Goal: Task Accomplishment & Management: Use online tool/utility

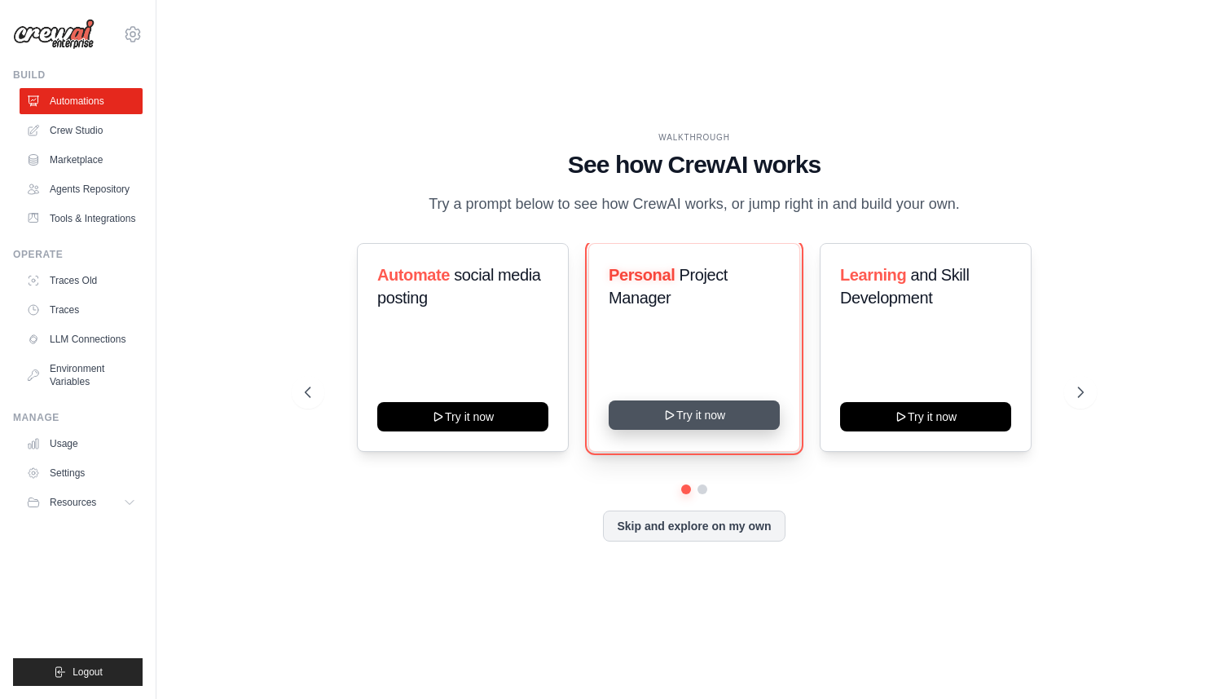
click at [678, 423] on button "Try it now" at bounding box center [694, 414] width 171 height 29
click at [689, 416] on button "Try it now" at bounding box center [694, 414] width 171 height 29
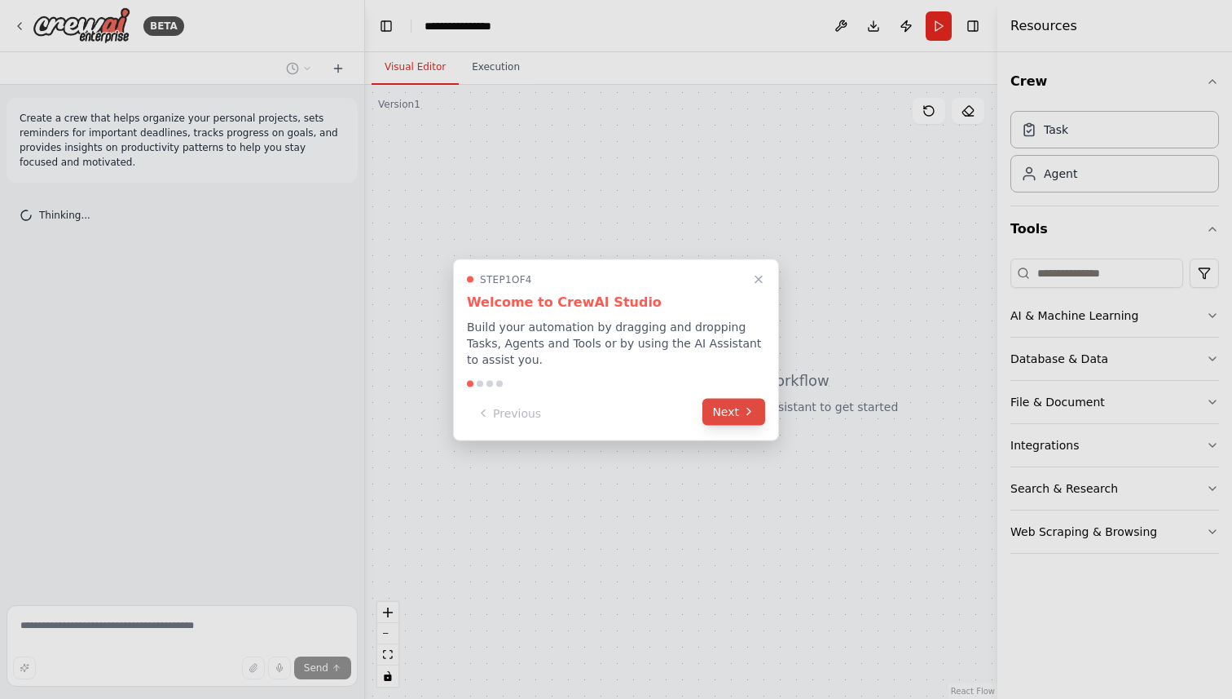
click at [726, 413] on button "Next" at bounding box center [734, 411] width 63 height 27
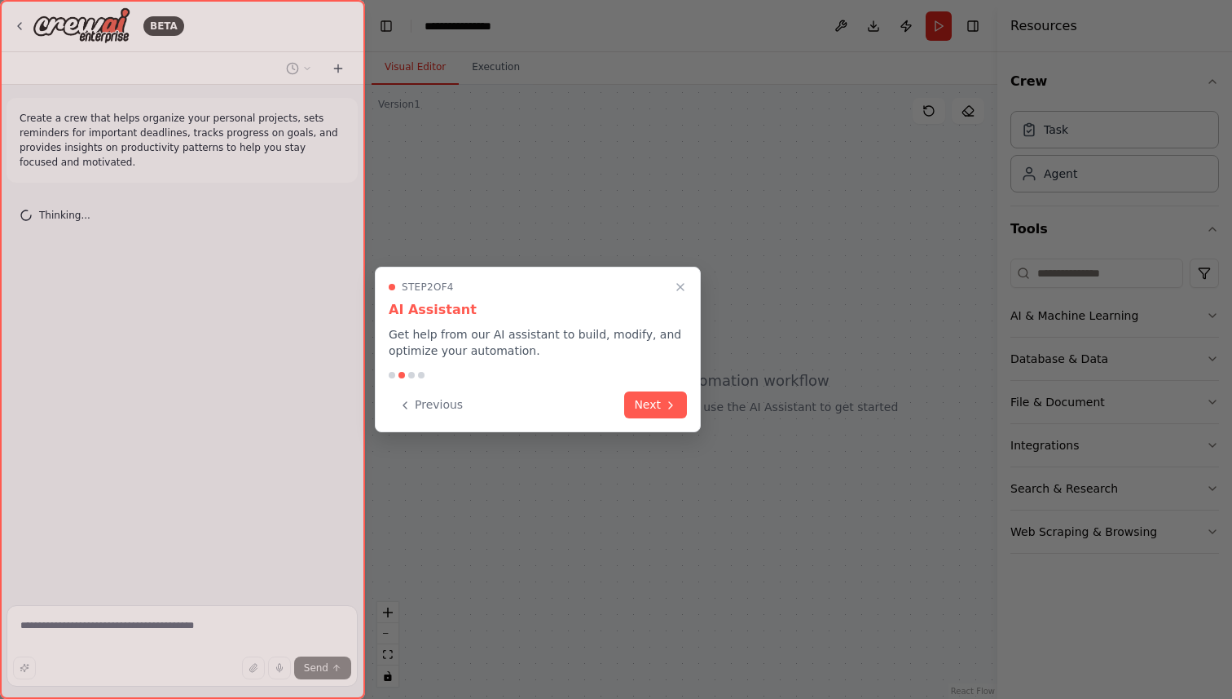
click at [726, 413] on div at bounding box center [616, 349] width 1232 height 699
click at [677, 402] on button "Next" at bounding box center [655, 403] width 63 height 27
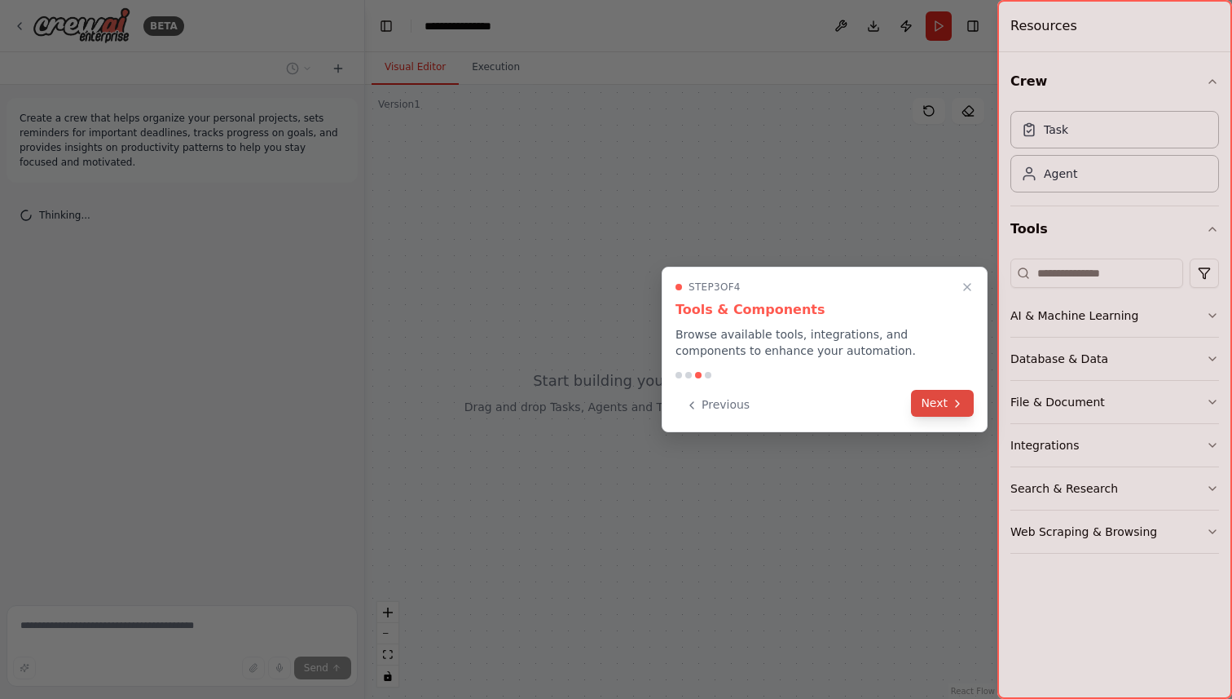
click at [937, 405] on button "Next" at bounding box center [942, 403] width 63 height 27
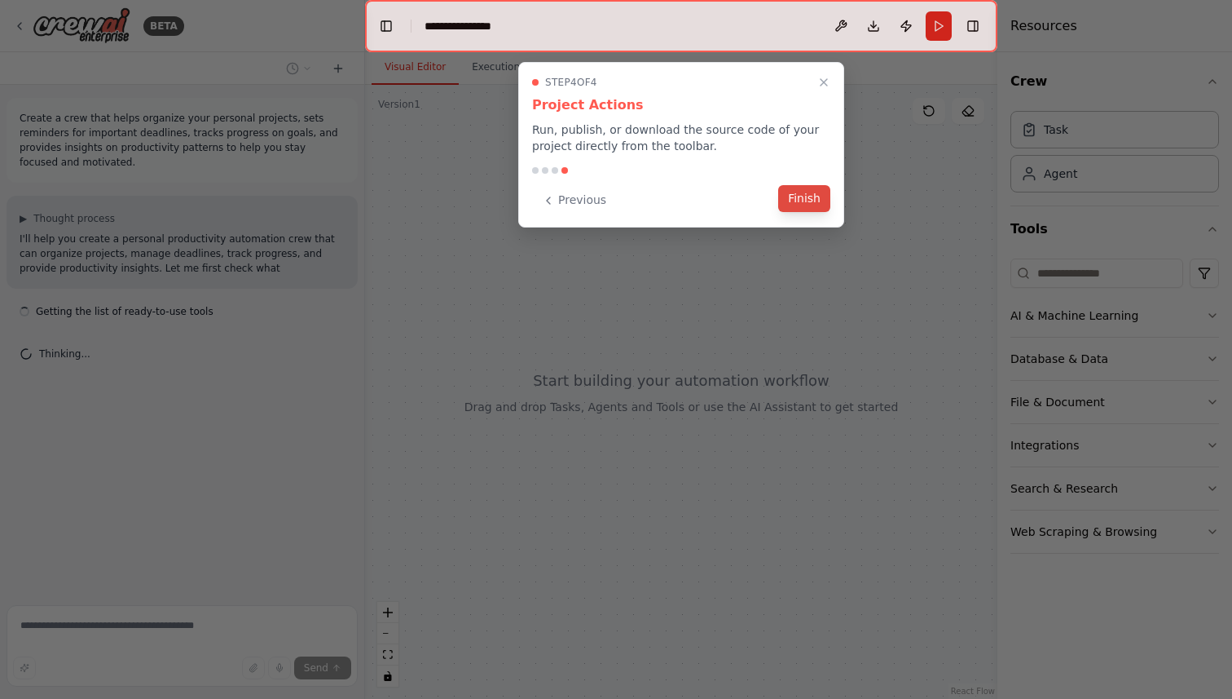
click at [803, 200] on button "Finish" at bounding box center [804, 198] width 52 height 27
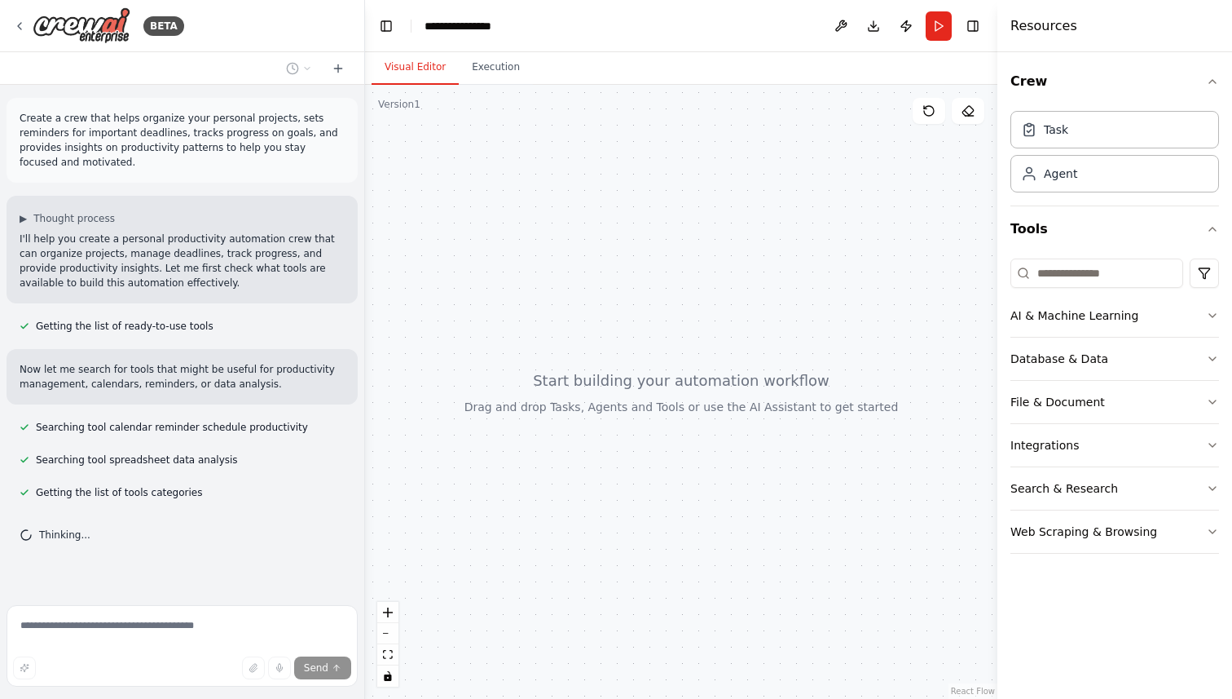
scroll to position [1, 0]
click at [1094, 170] on div "Agent" at bounding box center [1115, 172] width 209 height 37
click at [1210, 312] on icon "button" at bounding box center [1212, 315] width 13 height 13
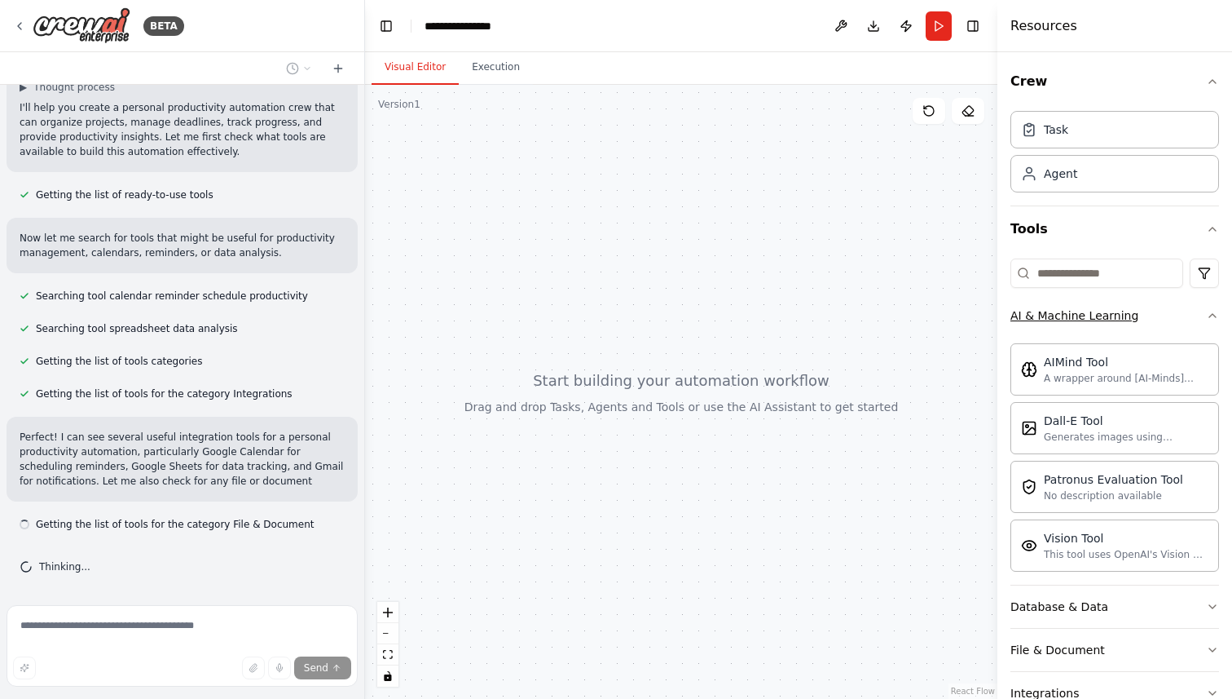
scroll to position [146, 0]
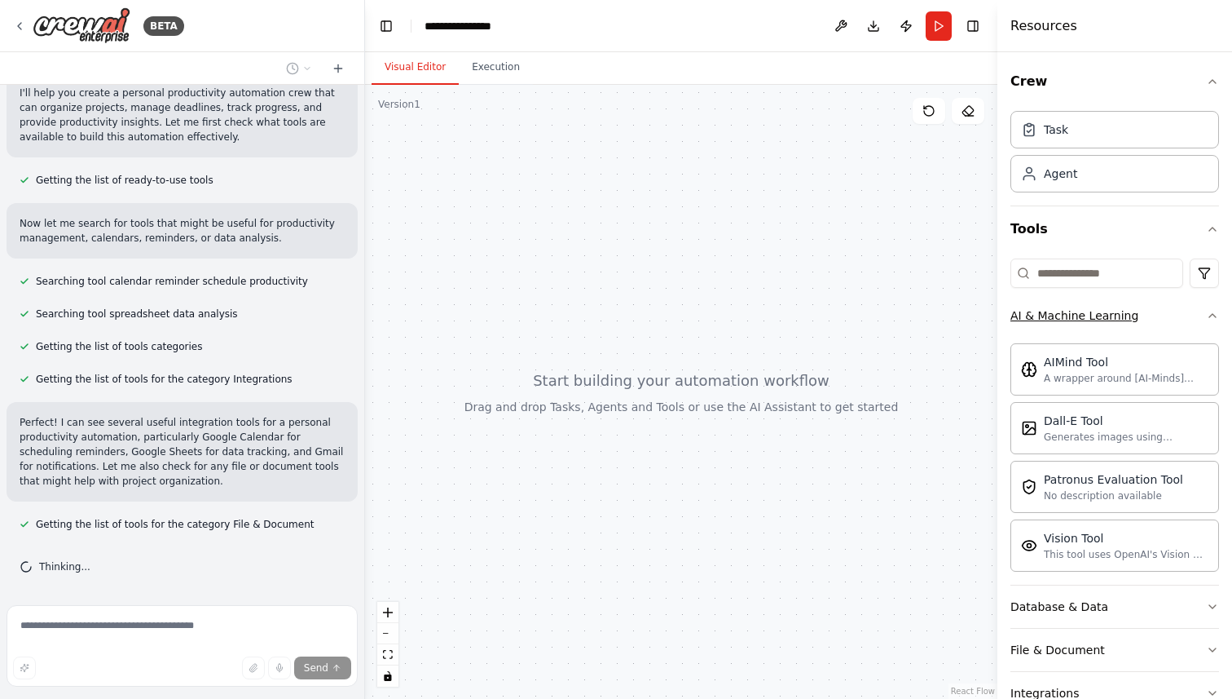
click at [1210, 312] on icon "button" at bounding box center [1212, 315] width 13 height 13
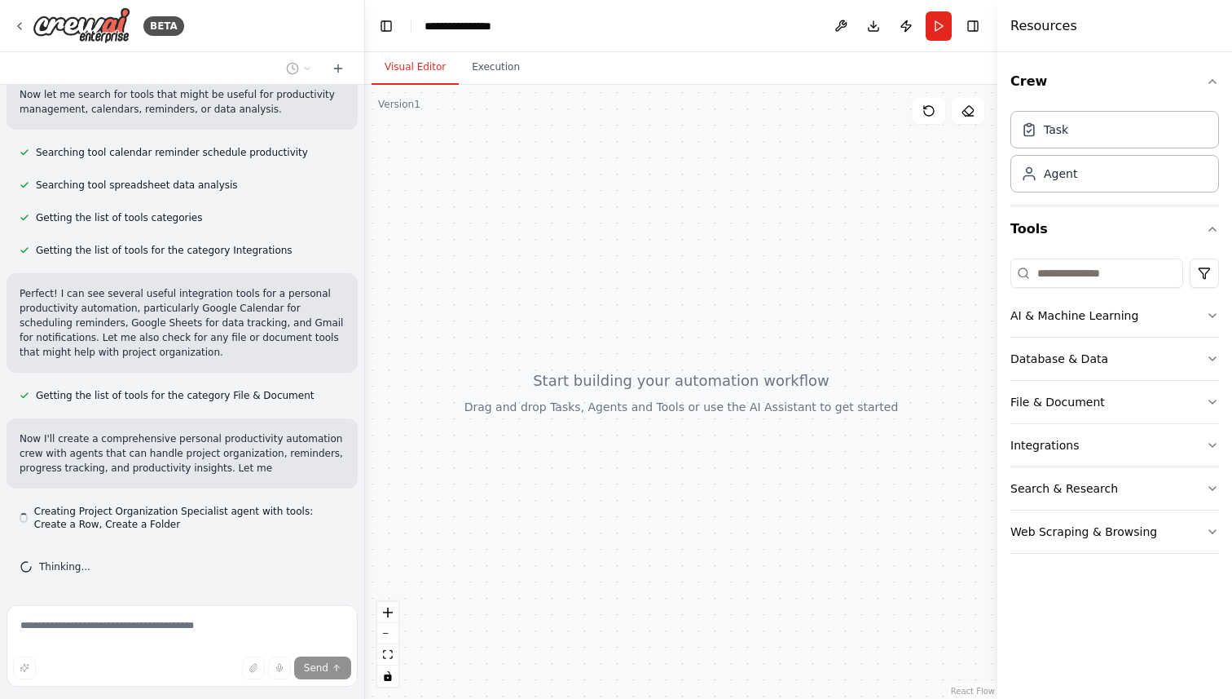
scroll to position [289, 0]
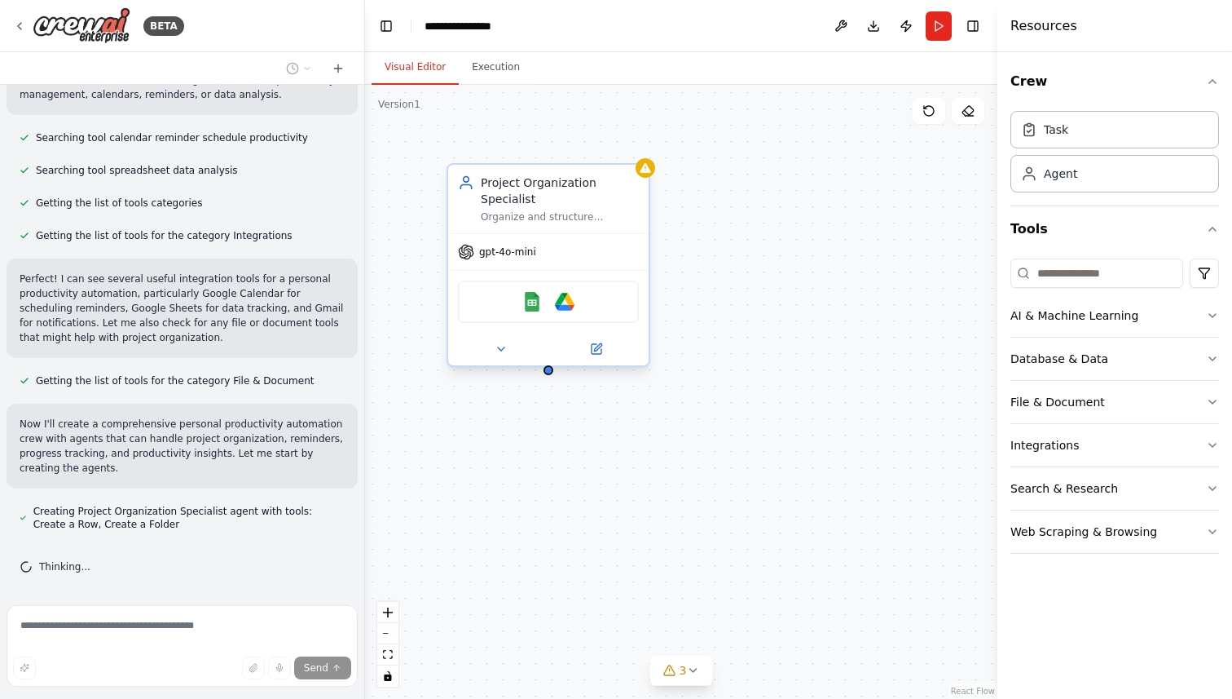
click at [529, 201] on div "Project Organization Specialist" at bounding box center [560, 190] width 158 height 33
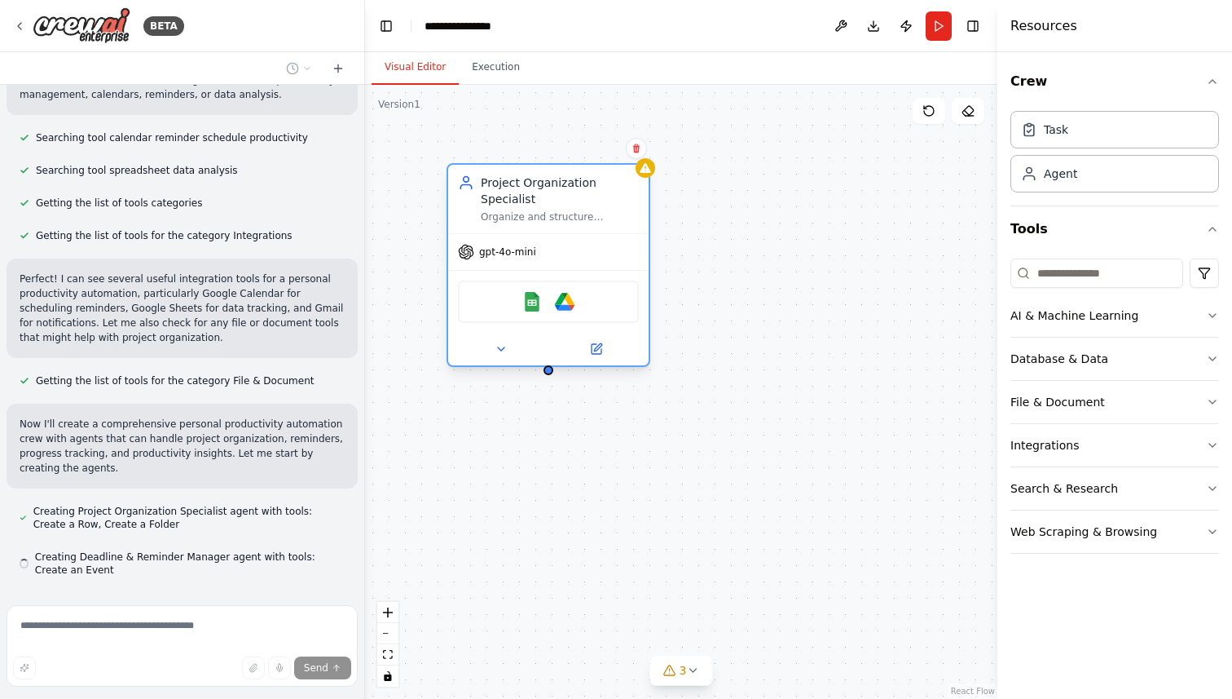
scroll to position [335, 0]
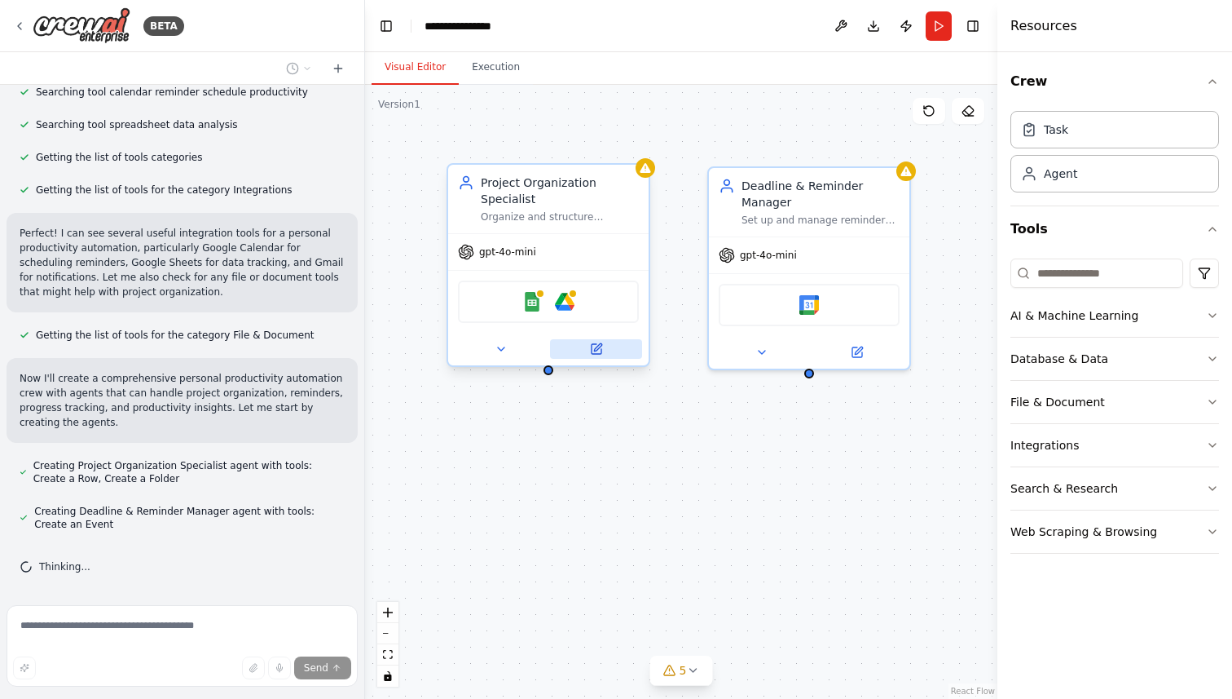
click at [599, 347] on icon at bounding box center [597, 346] width 7 height 7
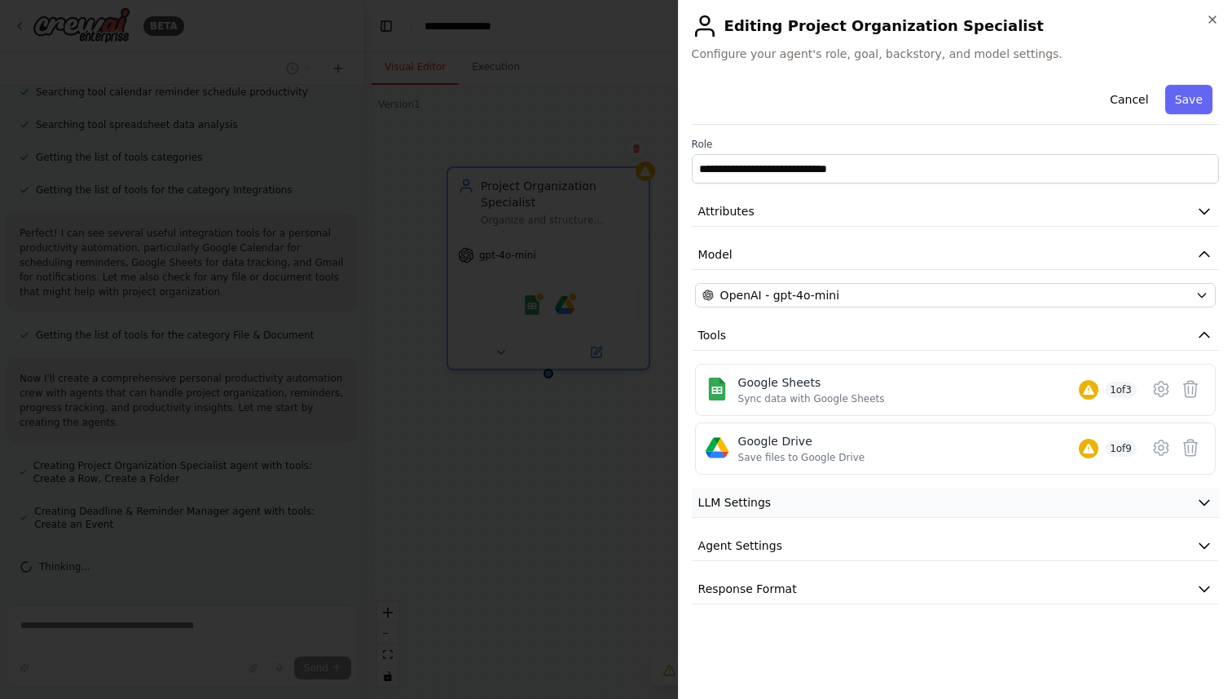
click at [842, 498] on button "LLM Settings" at bounding box center [955, 502] width 527 height 30
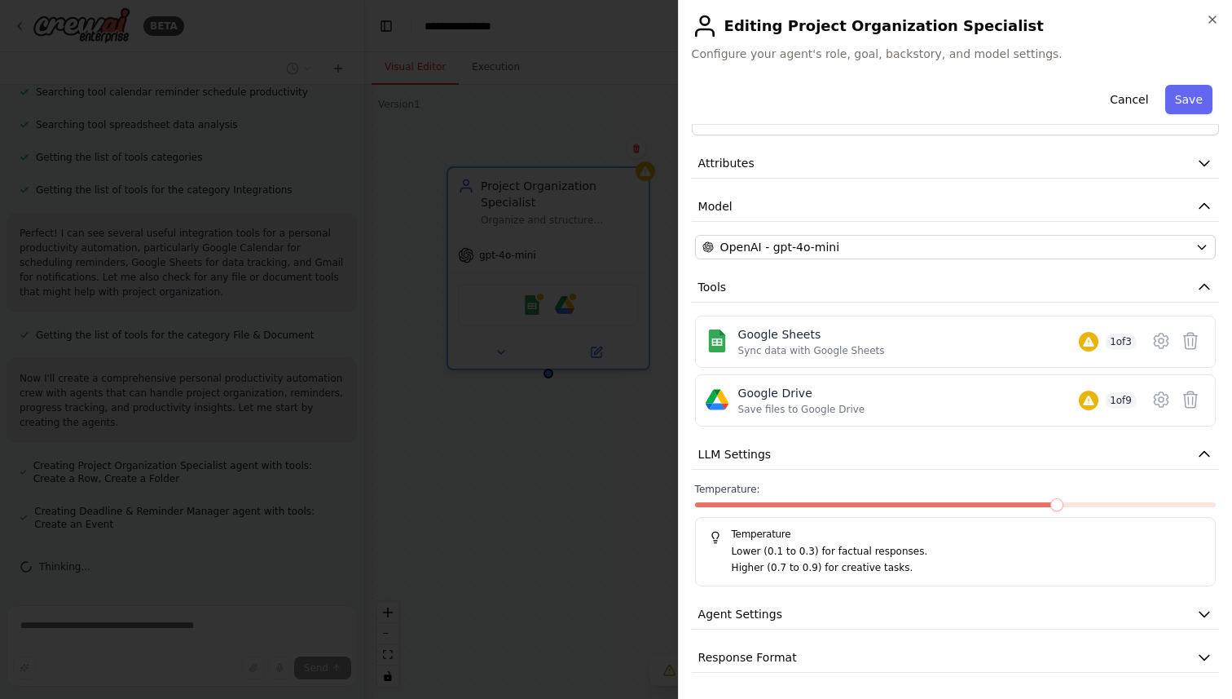
scroll to position [368, 0]
click at [774, 614] on span "Agent Settings" at bounding box center [741, 614] width 84 height 16
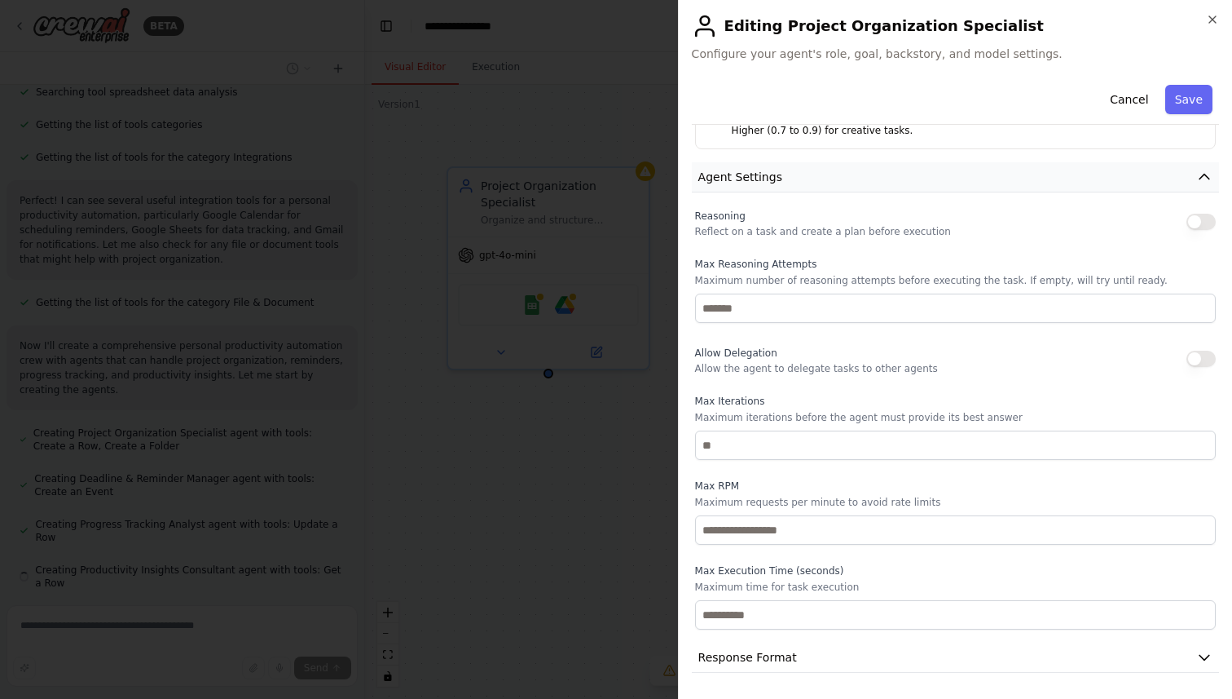
scroll to position [413, 0]
click at [1212, 18] on icon "button" at bounding box center [1212, 19] width 13 height 13
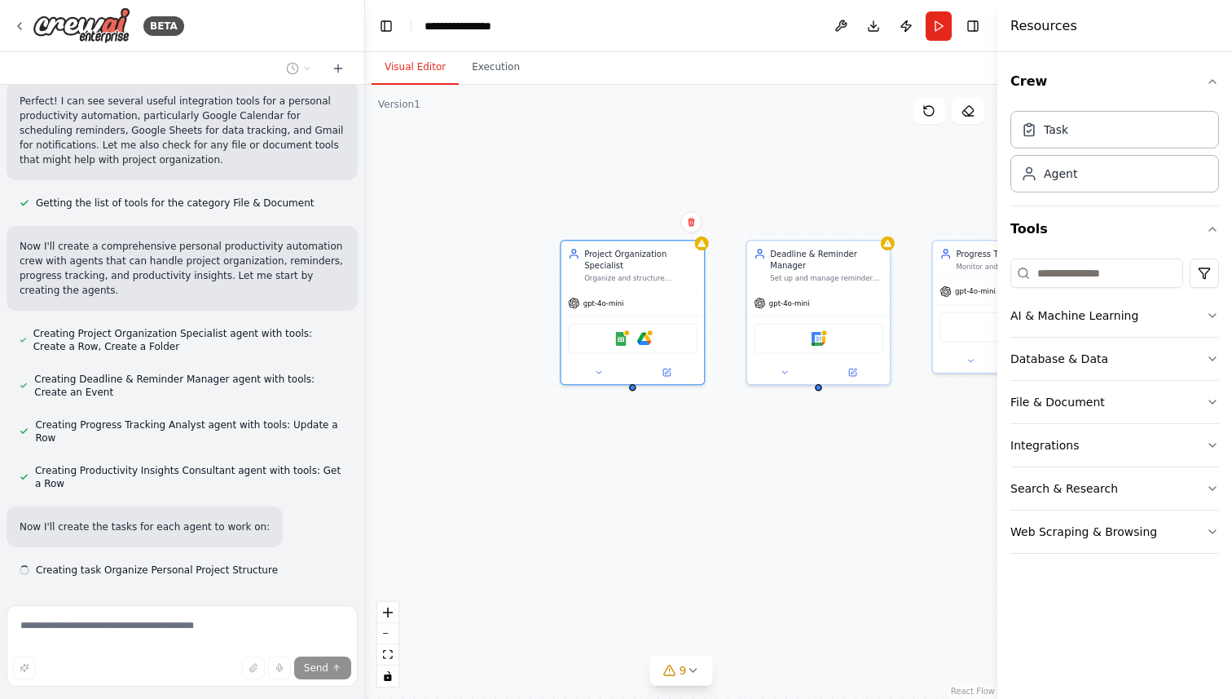
scroll to position [500, 0]
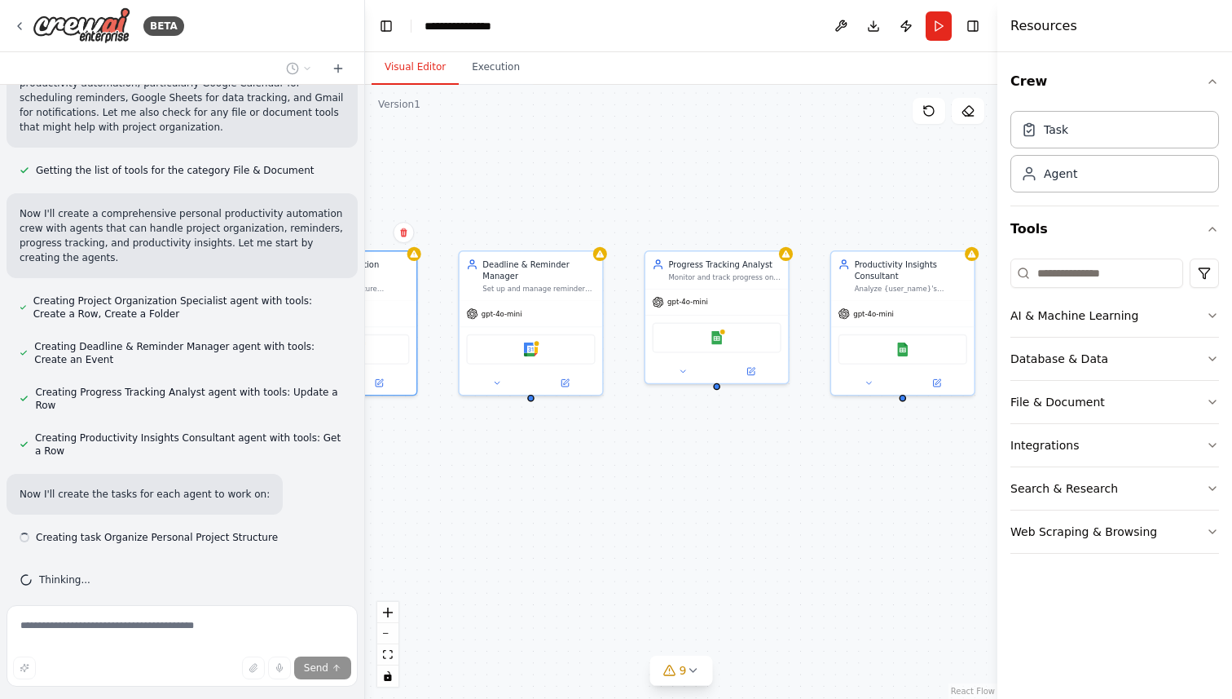
drag, startPoint x: 926, startPoint y: 436, endPoint x: 608, endPoint y: 443, distance: 318.0
click at [608, 443] on div "Project Organization Specialist Organize and structure {user_name}'s personal p…" at bounding box center [681, 392] width 632 height 614
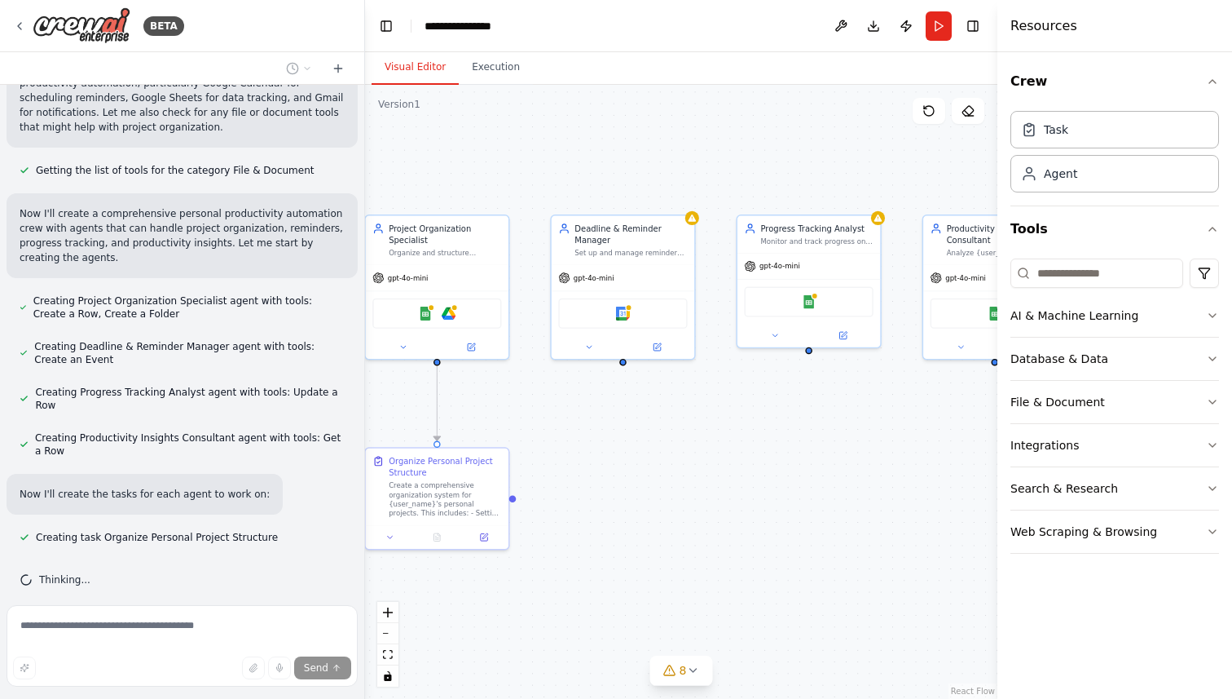
drag, startPoint x: 567, startPoint y: 465, endPoint x: 690, endPoint y: 434, distance: 127.1
click at [690, 434] on div ".deletable-edge-delete-btn { width: 20px; height: 20px; border: 0px solid #ffff…" at bounding box center [681, 392] width 632 height 614
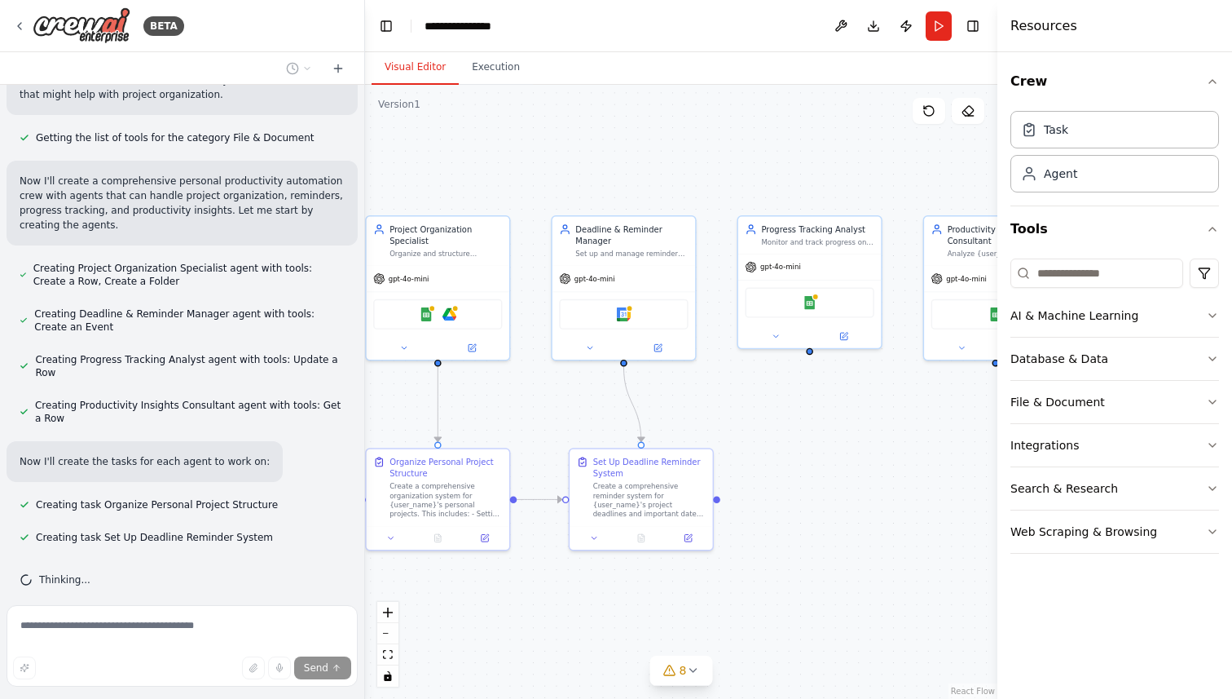
click at [11, 29] on div "BETA" at bounding box center [182, 26] width 364 height 52
click at [17, 29] on icon at bounding box center [19, 26] width 13 height 13
